Goal: Information Seeking & Learning: Learn about a topic

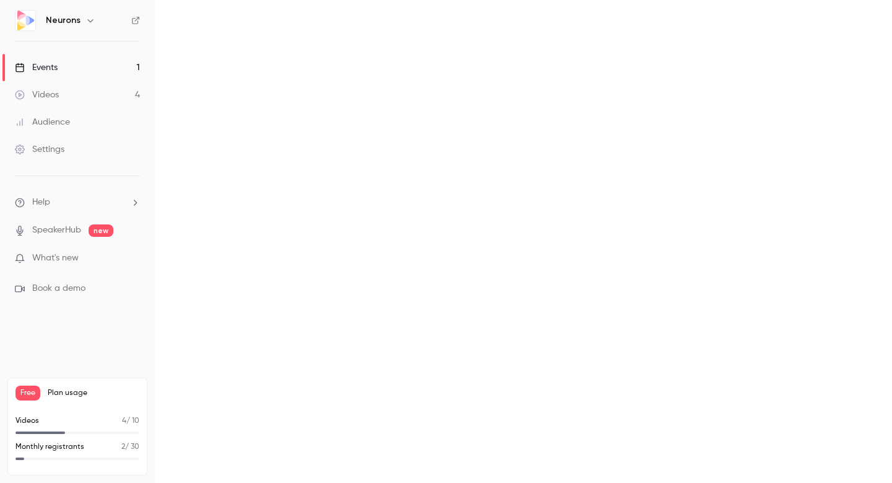
click at [78, 95] on link "Videos 4" at bounding box center [77, 94] width 155 height 27
click at [88, 73] on link "Events 1" at bounding box center [77, 67] width 155 height 27
click at [63, 63] on link "Events 1" at bounding box center [77, 67] width 155 height 27
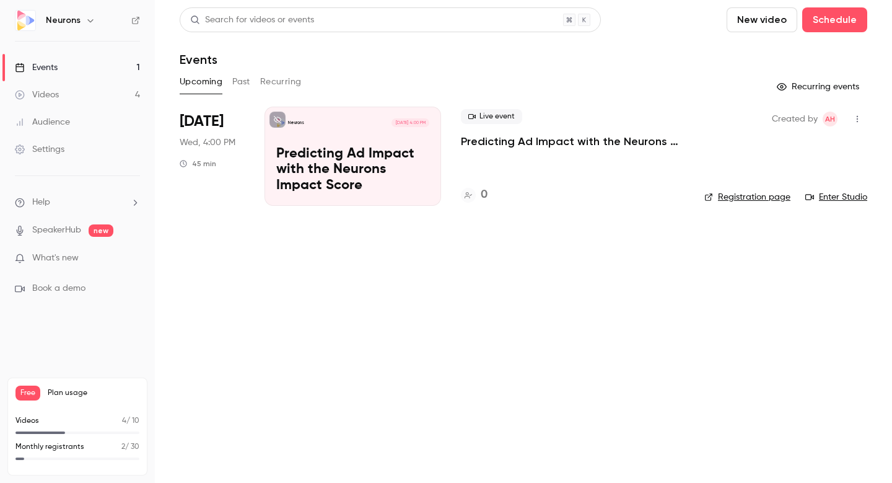
click at [304, 173] on p "Predicting Ad Impact with the Neurons Impact Score" at bounding box center [352, 170] width 153 height 48
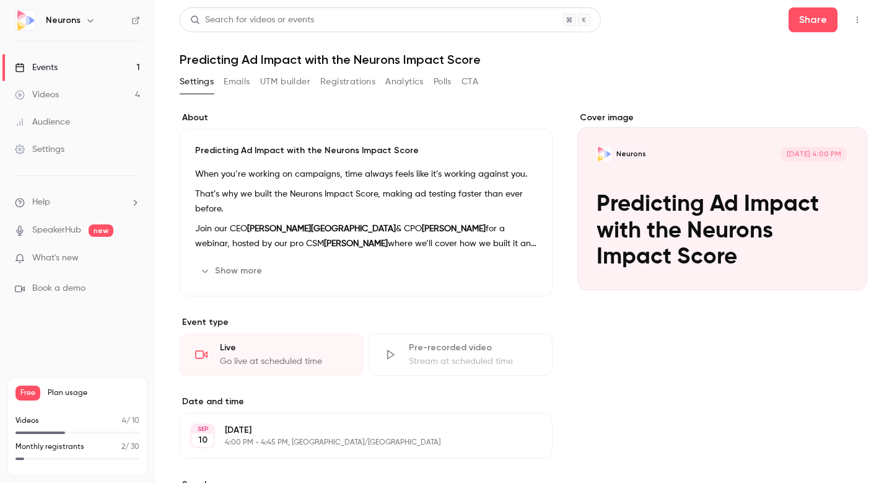
click at [235, 85] on button "Emails" at bounding box center [237, 82] width 26 height 20
